Goal: Navigation & Orientation: Find specific page/section

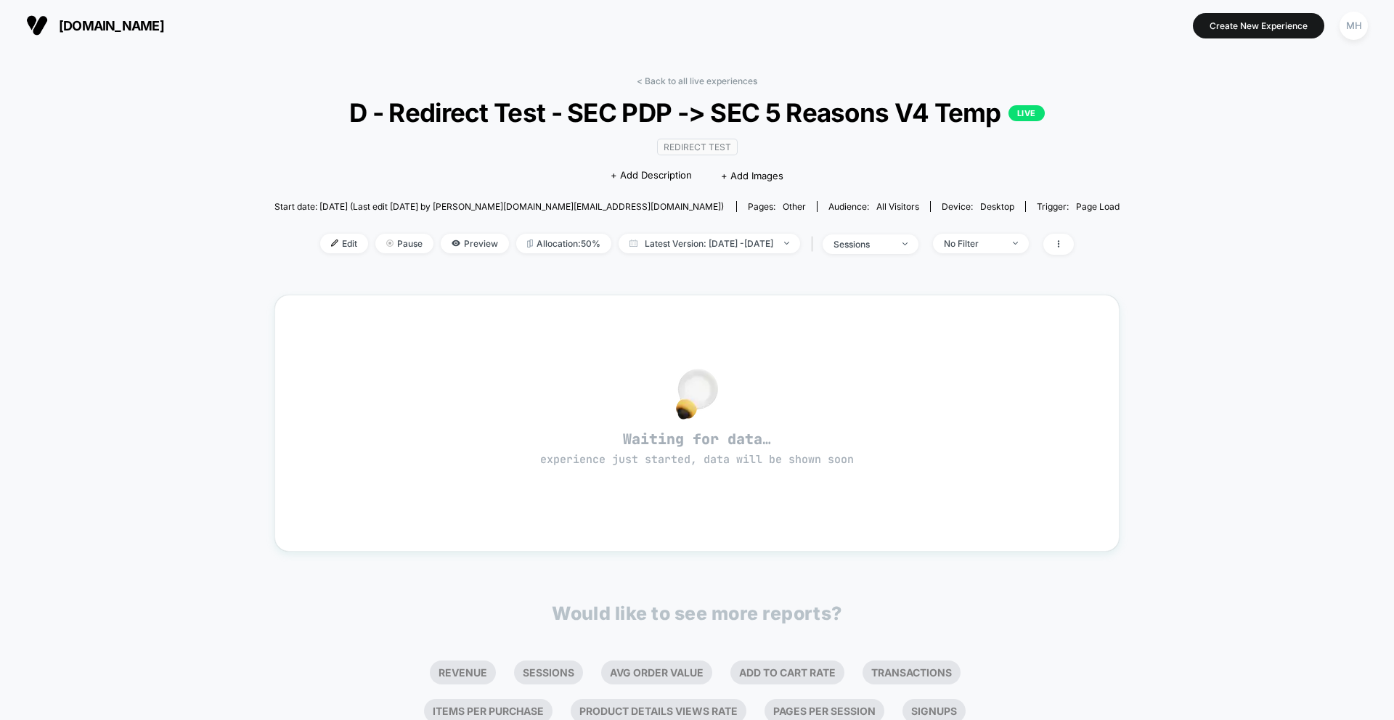
click at [495, 113] on span "D - Redirect Test - SEC PDP -> SEC 5 Reasons V4 Temp LIVE" at bounding box center [697, 112] width 761 height 31
click at [694, 81] on link "< Back to all live experiences" at bounding box center [697, 81] width 121 height 11
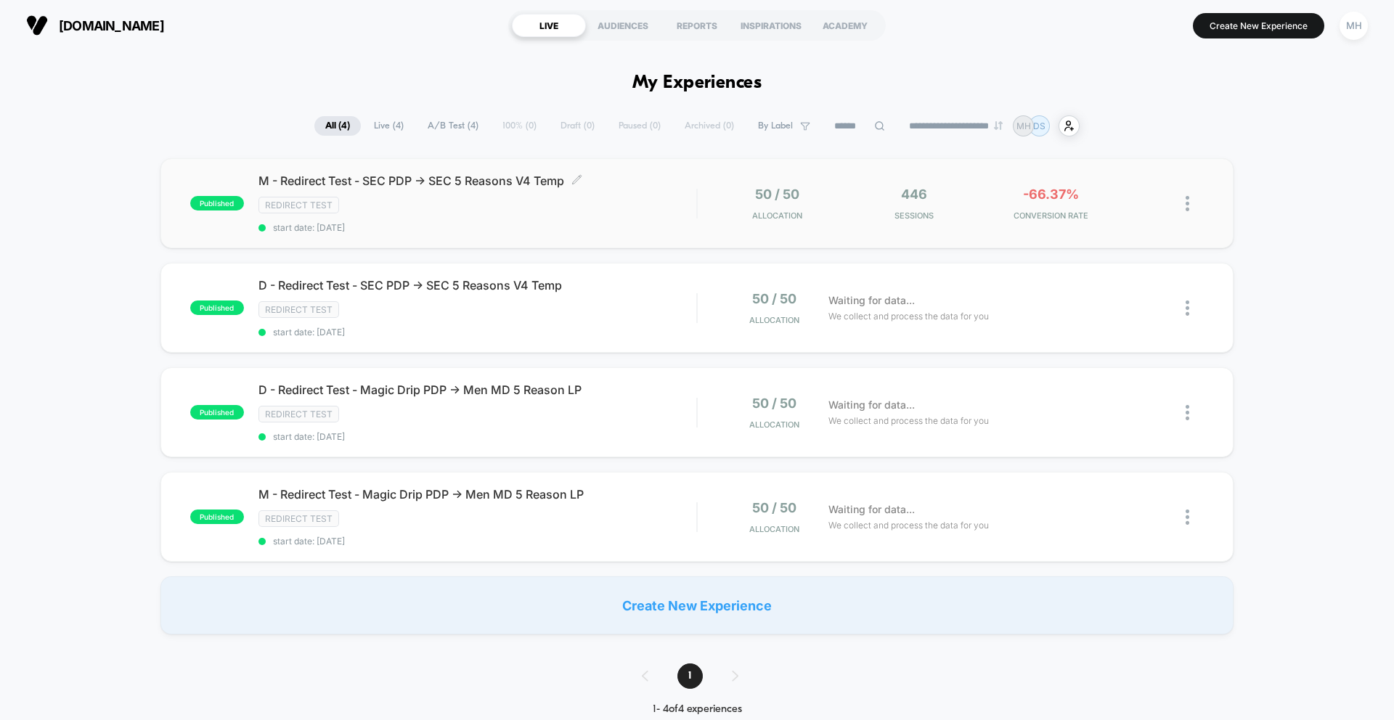
click at [394, 181] on span "M - Redirect Test - SEC PDP -> SEC 5 Reasons V4 Temp Click to edit experience d…" at bounding box center [478, 181] width 438 height 15
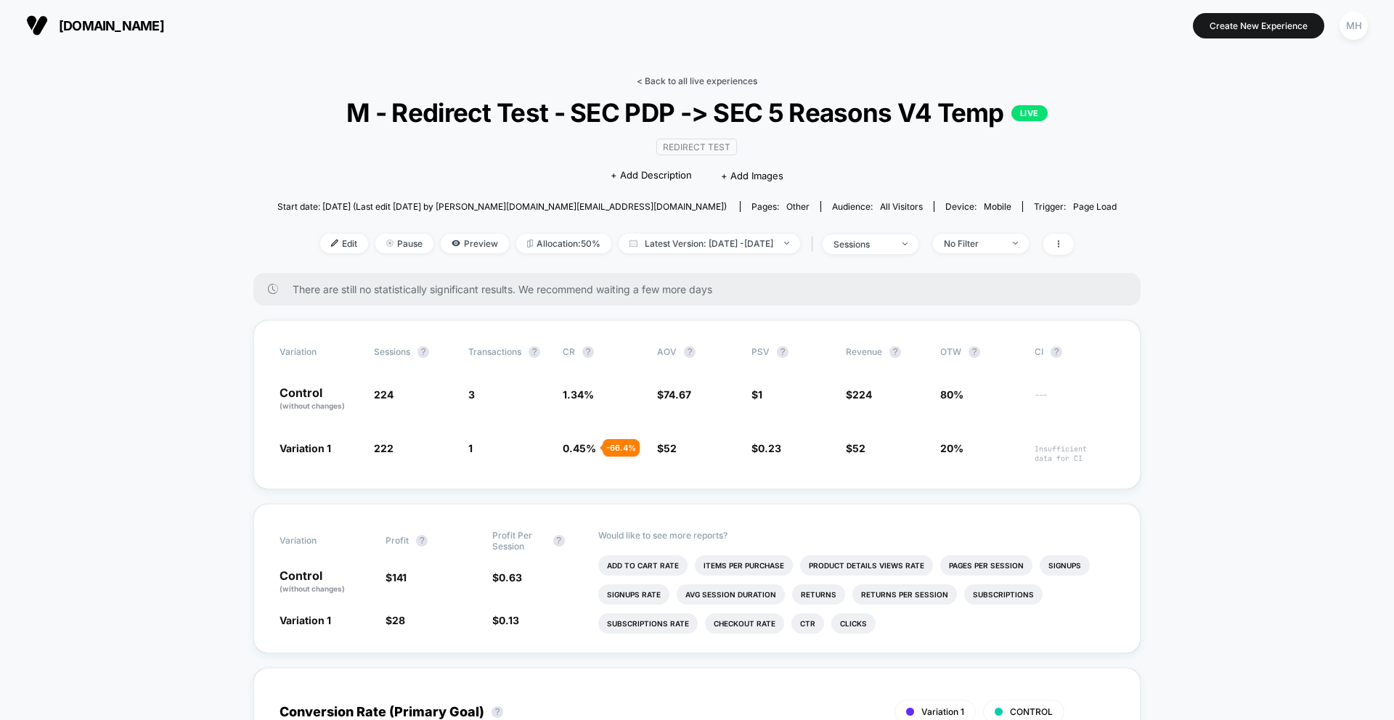
click at [659, 79] on link "< Back to all live experiences" at bounding box center [697, 81] width 121 height 11
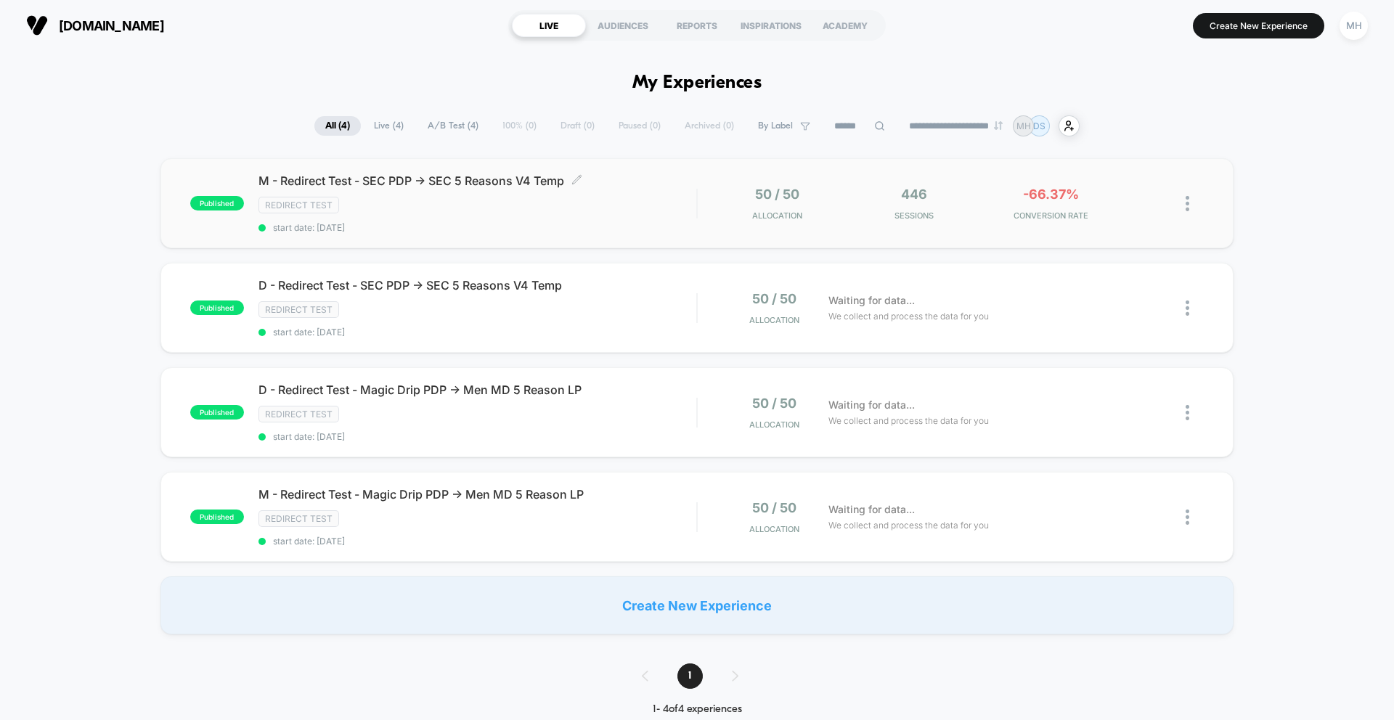
click at [354, 180] on span "M - Redirect Test - SEC PDP -> SEC 5 Reasons V4 Temp Click to edit experience d…" at bounding box center [478, 181] width 438 height 15
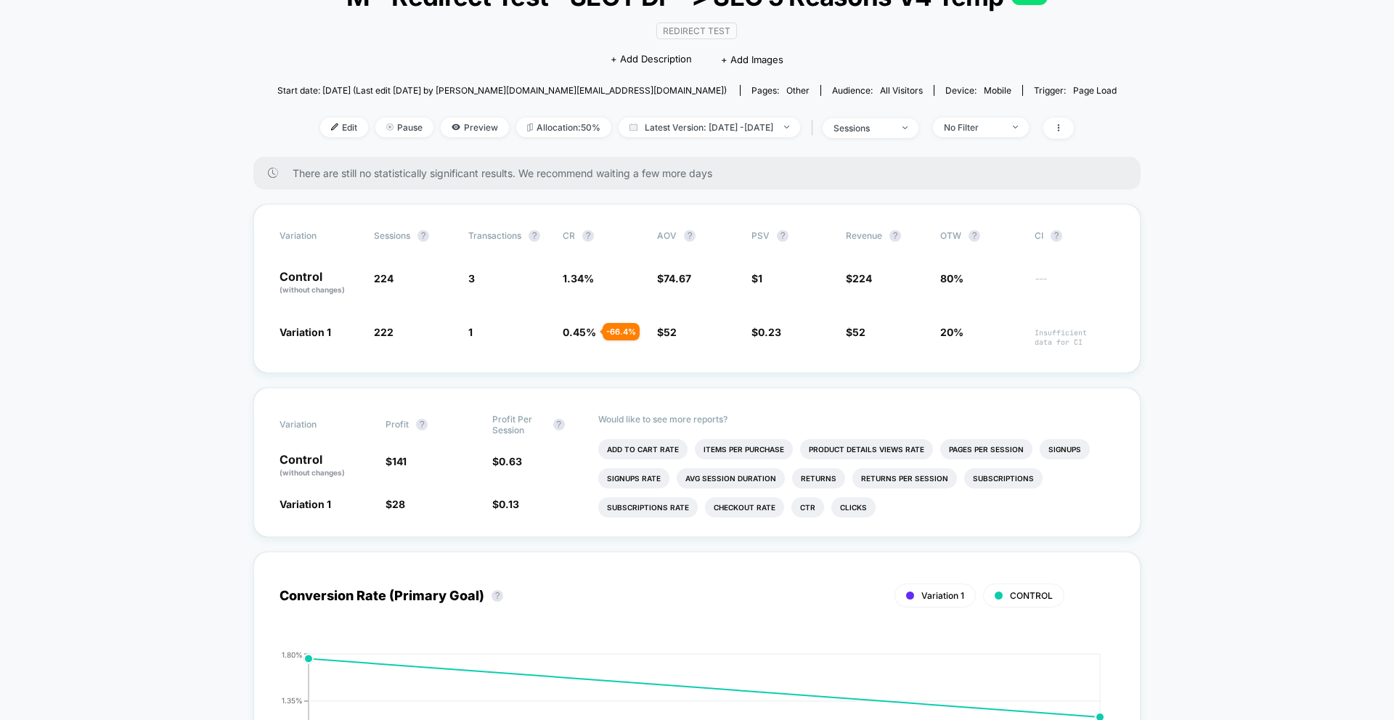
scroll to position [119, 0]
